Goal: Transaction & Acquisition: Obtain resource

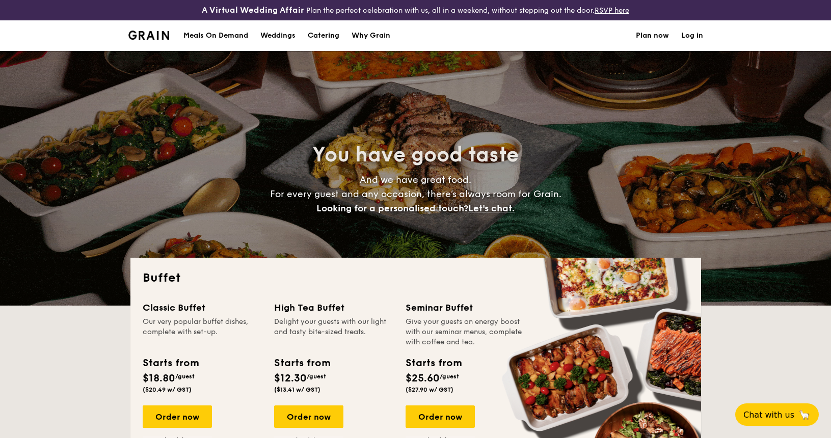
select select
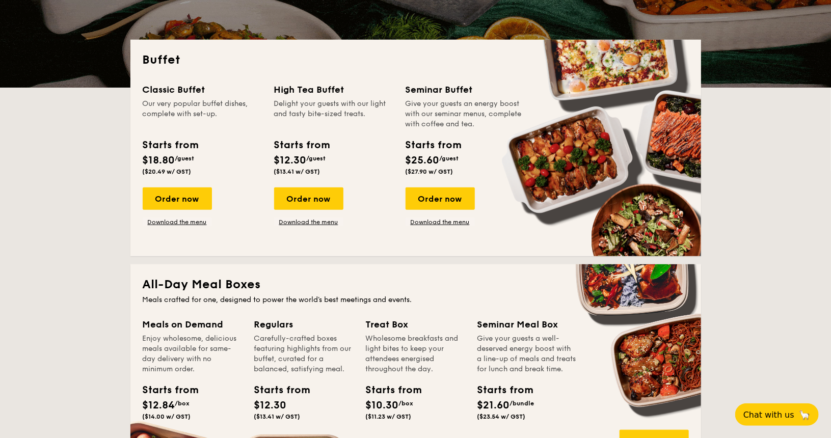
scroll to position [204, 0]
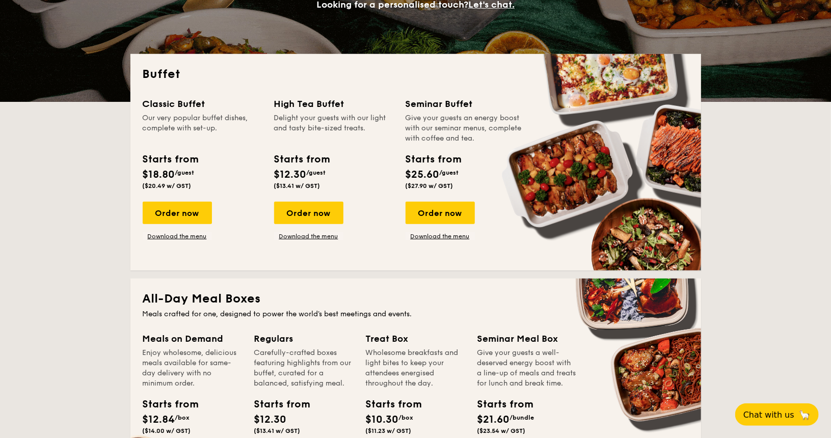
click at [331, 102] on div "High Tea Buffet" at bounding box center [333, 104] width 119 height 14
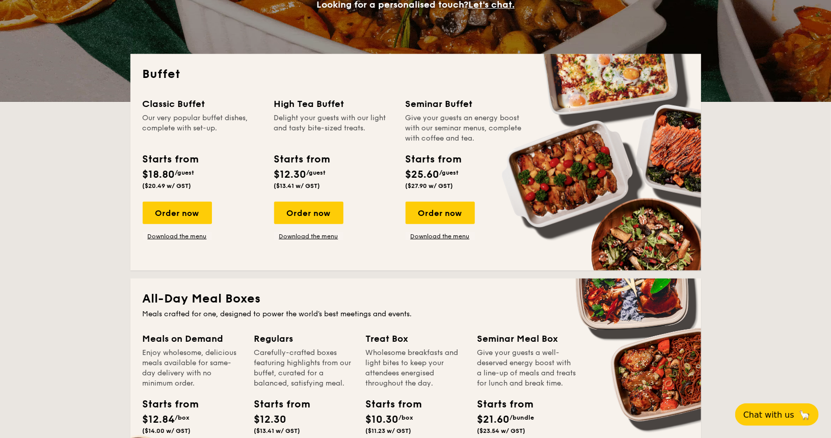
drag, startPoint x: 330, startPoint y: 105, endPoint x: 327, endPoint y: 119, distance: 14.1
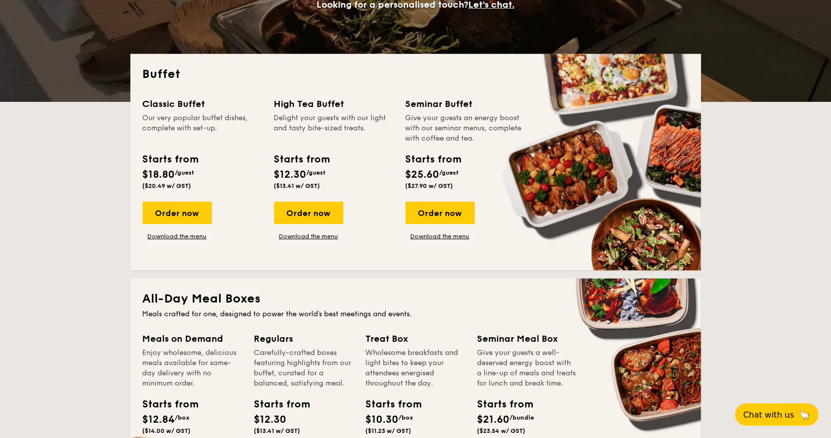
click at [327, 119] on div "Delight your guests with our light and tasty bite-sized treats." at bounding box center [333, 128] width 119 height 31
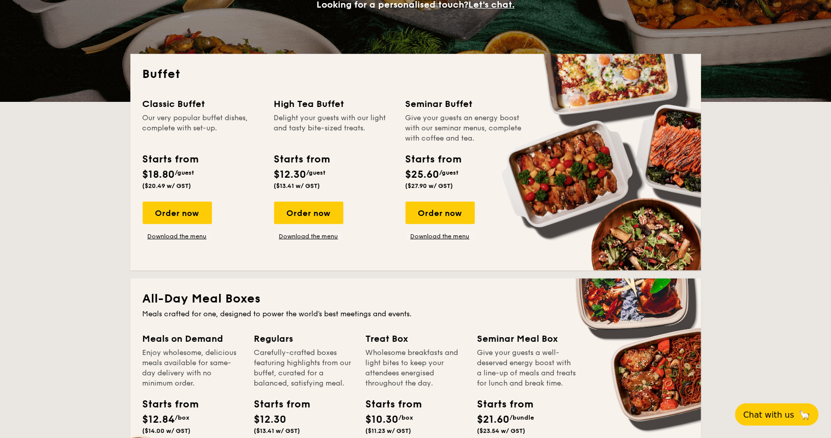
click at [323, 128] on div "Delight your guests with our light and tasty bite-sized treats." at bounding box center [333, 128] width 119 height 31
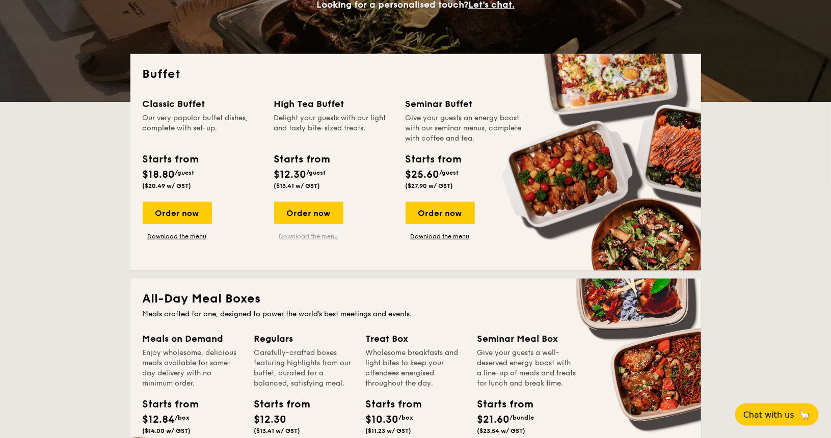
click at [306, 233] on link "Download the menu" at bounding box center [308, 236] width 69 height 8
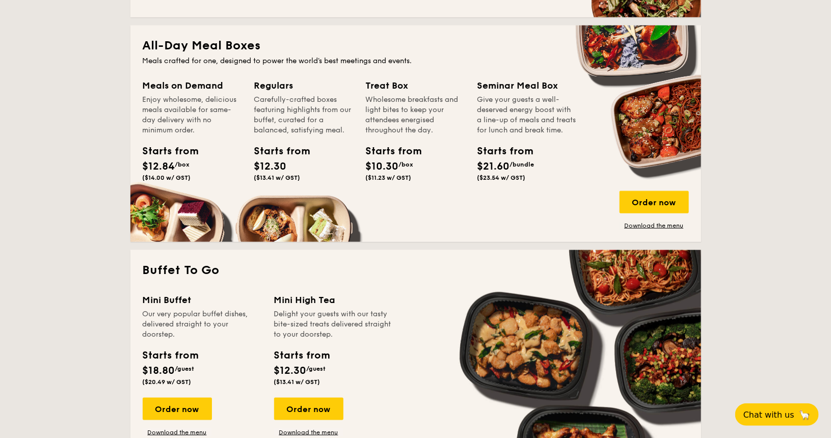
scroll to position [510, 0]
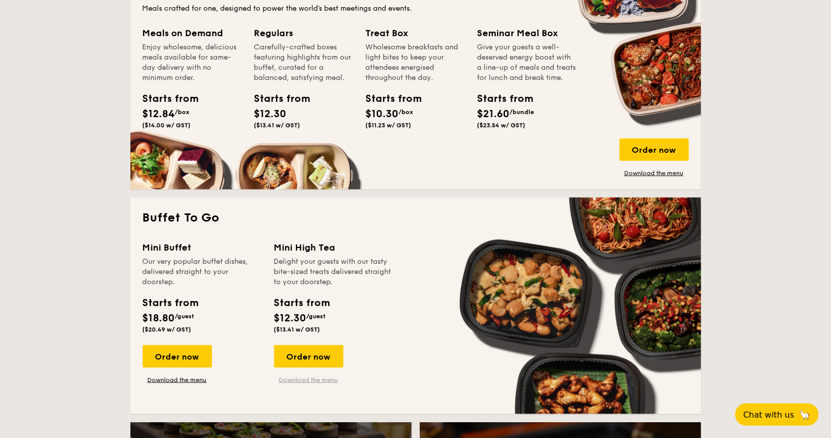
click at [300, 377] on link "Download the menu" at bounding box center [308, 380] width 69 height 8
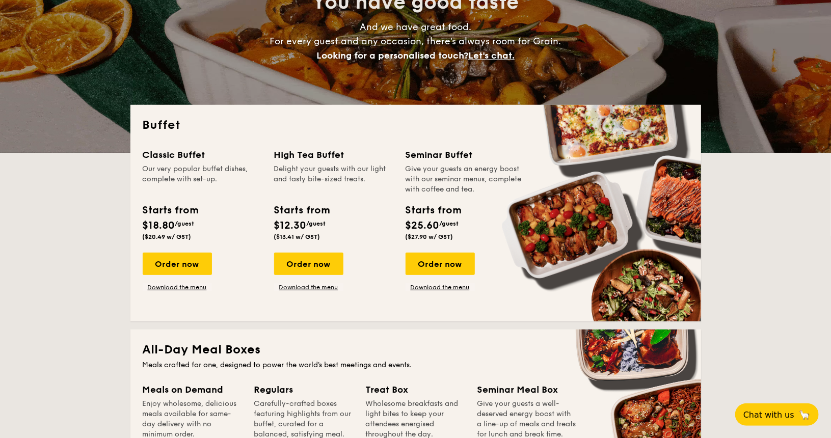
scroll to position [0, 0]
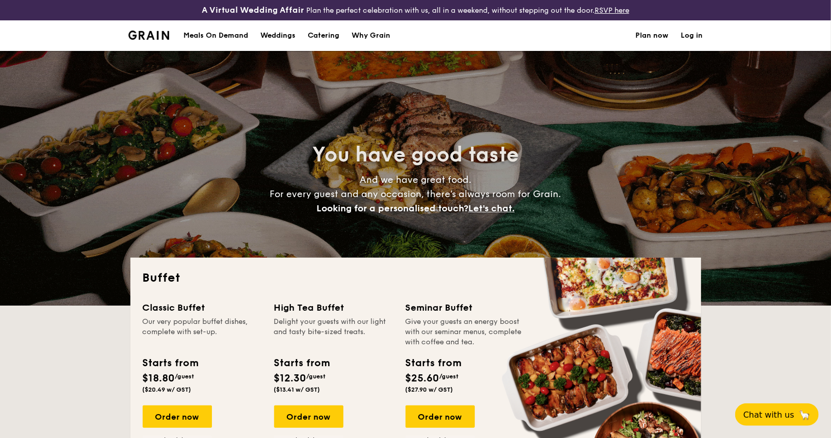
click at [364, 37] on div "Why Grain" at bounding box center [371, 35] width 39 height 31
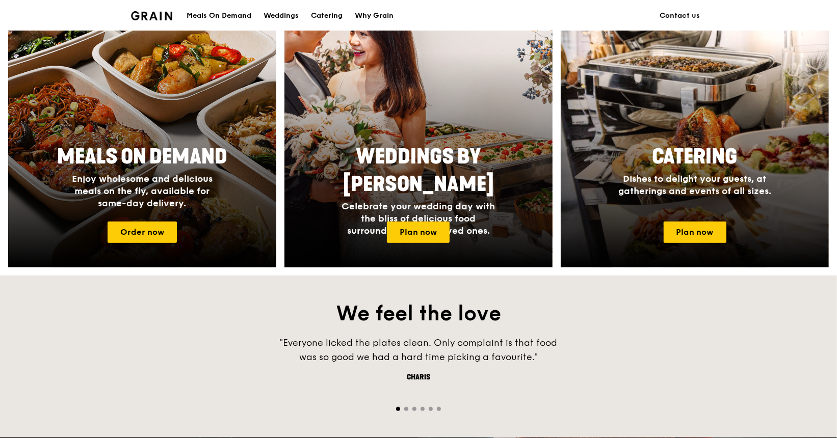
scroll to position [430, 0]
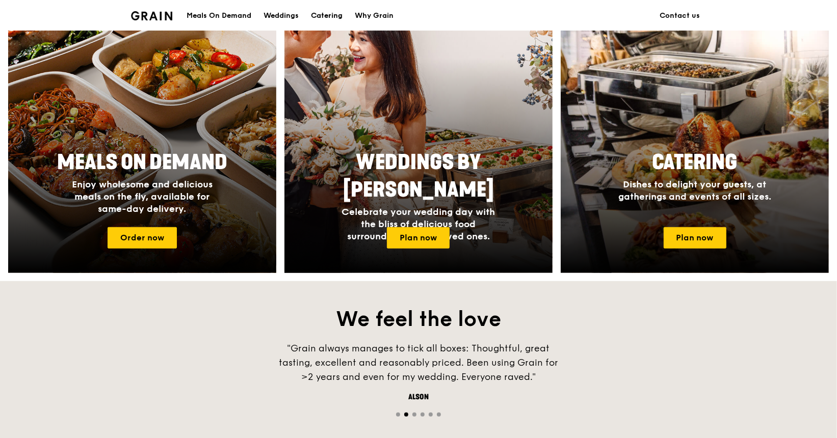
click at [328, 17] on div "Catering" at bounding box center [327, 16] width 32 height 31
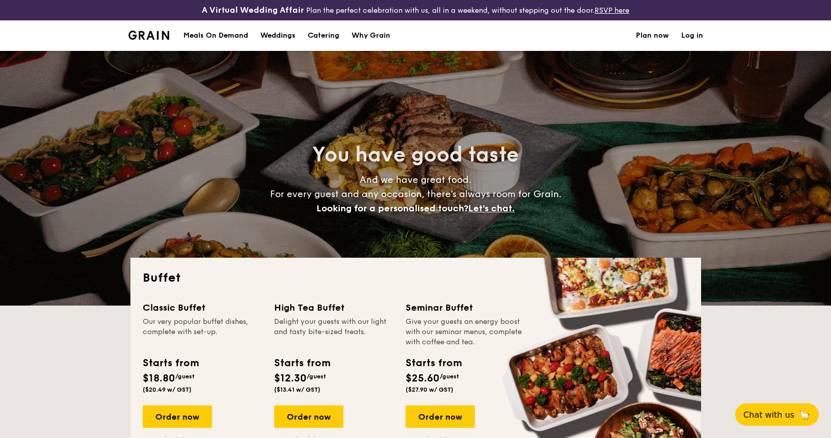
select select
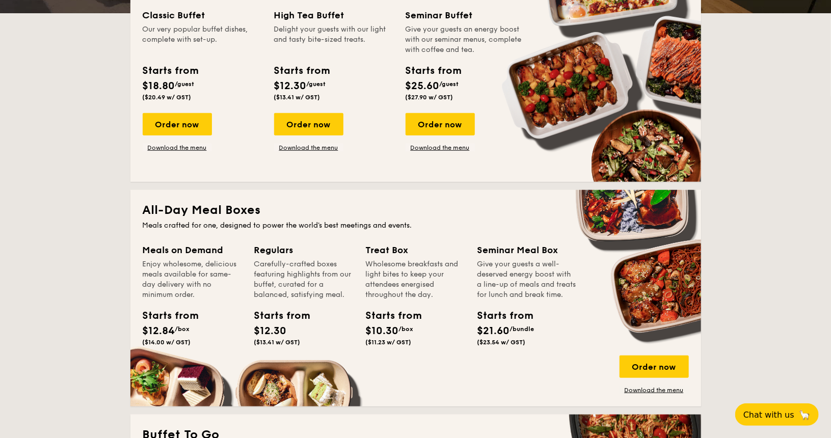
scroll to position [510, 0]
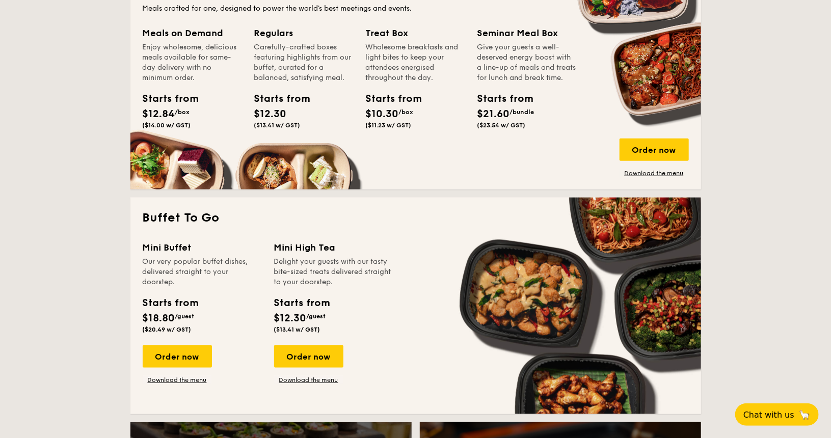
click at [302, 52] on div "Carefully-crafted boxes featuring highlights from our buffet, curated for a bal…" at bounding box center [303, 62] width 99 height 41
drag, startPoint x: 293, startPoint y: 53, endPoint x: 299, endPoint y: 73, distance: 21.0
click at [299, 73] on div "Carefully-crafted boxes featuring highlights from our buffet, curated for a bal…" at bounding box center [303, 62] width 99 height 41
drag, startPoint x: 299, startPoint y: 71, endPoint x: 303, endPoint y: 60, distance: 11.9
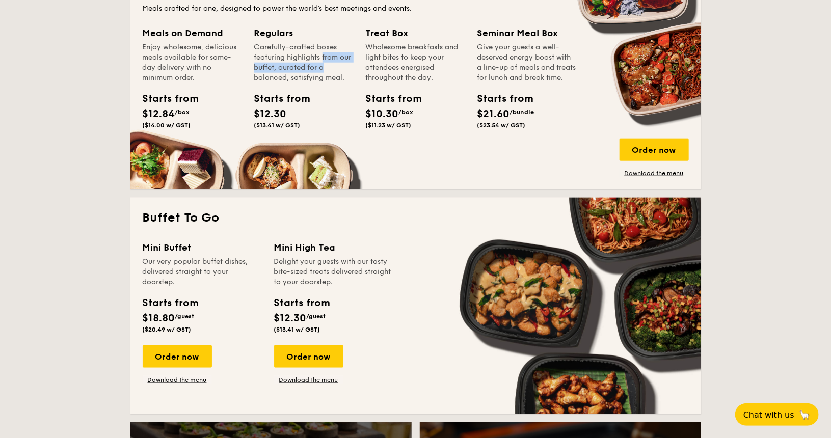
click at [303, 60] on div "Carefully-crafted boxes featuring highlights from our buffet, curated for a bal…" at bounding box center [303, 62] width 99 height 41
drag, startPoint x: 310, startPoint y: 58, endPoint x: 312, endPoint y: 65, distance: 7.9
click at [312, 65] on div "Carefully-crafted boxes featuring highlights from our buffet, curated for a bal…" at bounding box center [303, 62] width 99 height 41
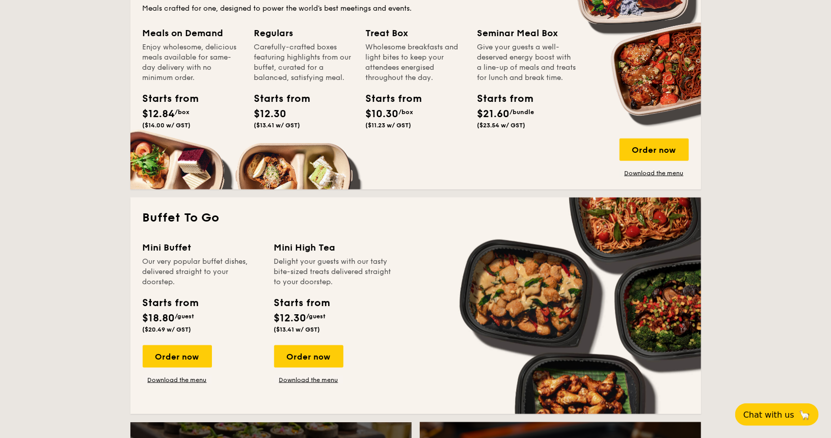
click at [312, 65] on div "Carefully-crafted boxes featuring highlights from our buffet, curated for a bal…" at bounding box center [303, 62] width 99 height 41
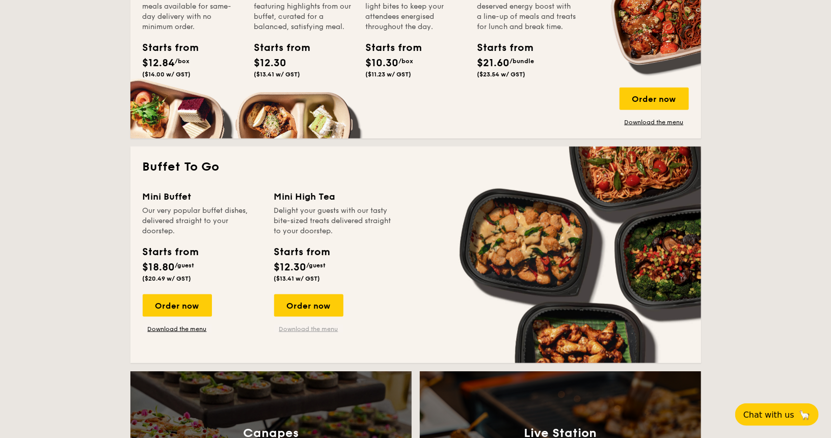
scroll to position [408, 0]
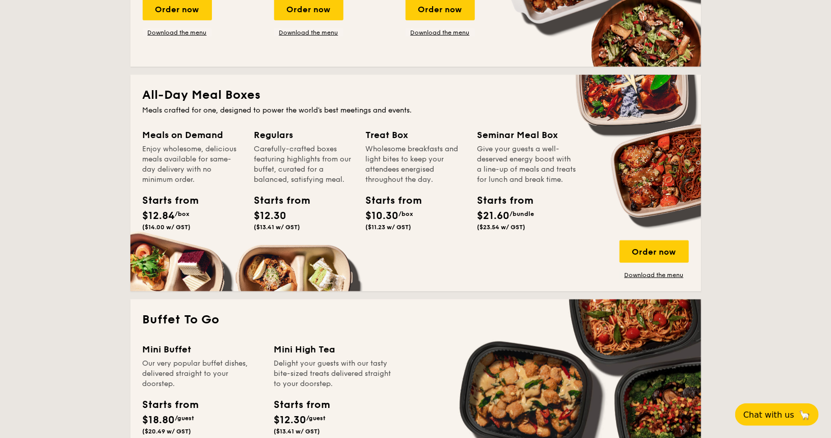
click at [281, 135] on div "Regulars" at bounding box center [303, 135] width 99 height 14
click at [664, 275] on link "Download the menu" at bounding box center [654, 275] width 69 height 8
